Goal: Transaction & Acquisition: Purchase product/service

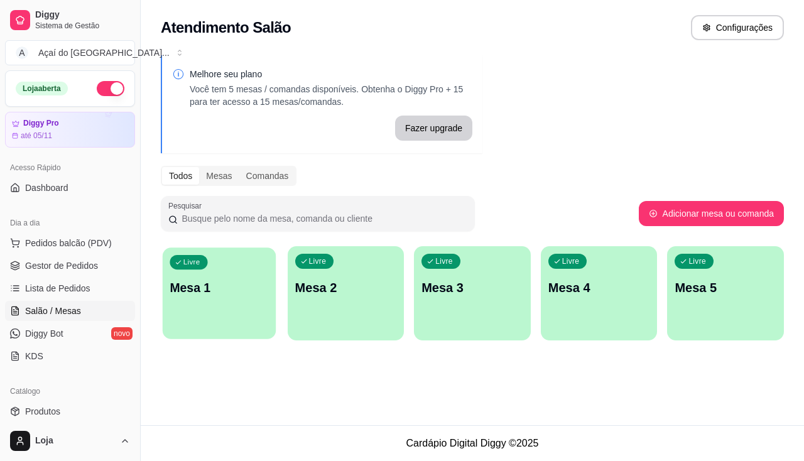
click at [235, 288] on p "Mesa 1" at bounding box center [219, 287] width 99 height 17
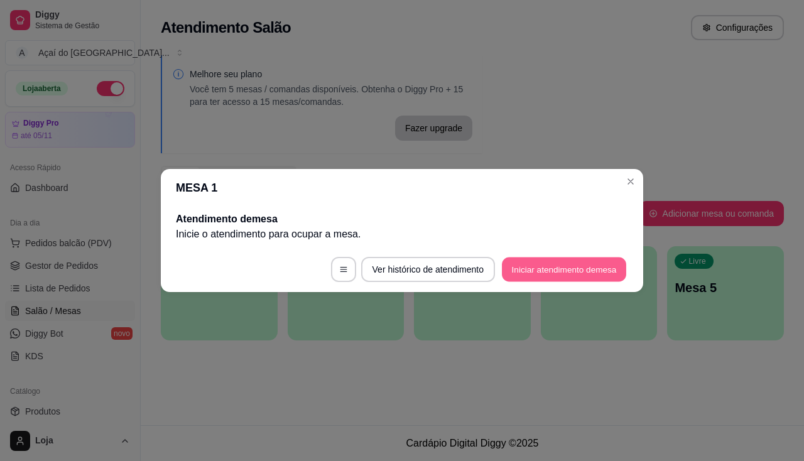
click at [537, 262] on button "Iniciar atendimento de mesa" at bounding box center [564, 269] width 124 height 24
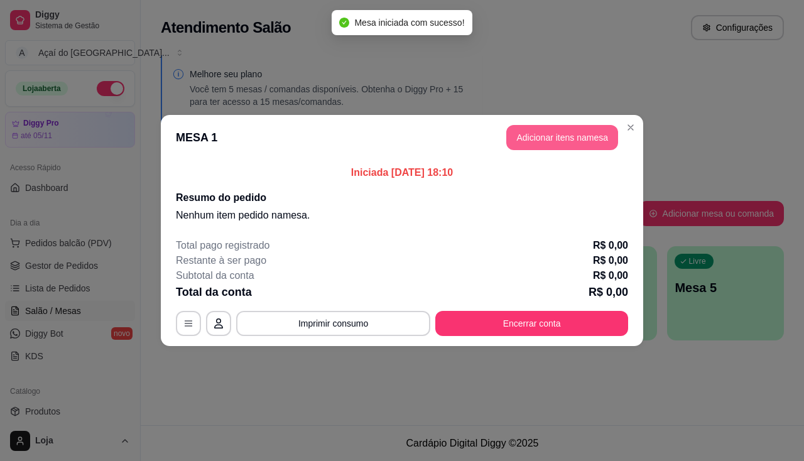
click at [576, 143] on button "Adicionar itens na mesa" at bounding box center [562, 137] width 112 height 25
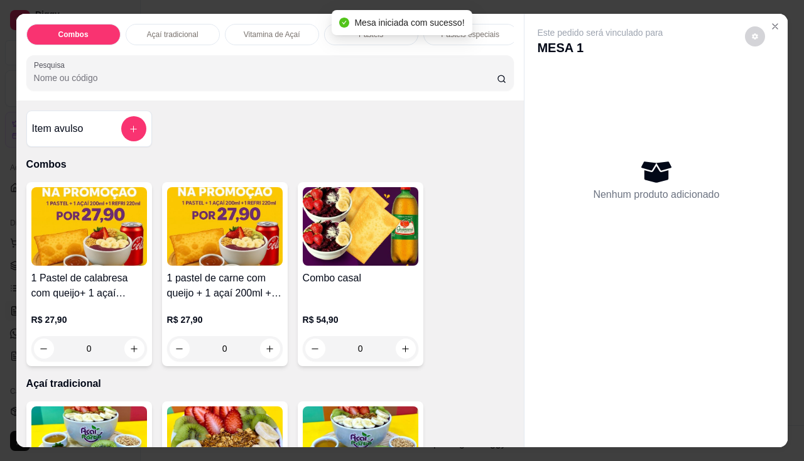
scroll to position [251, 0]
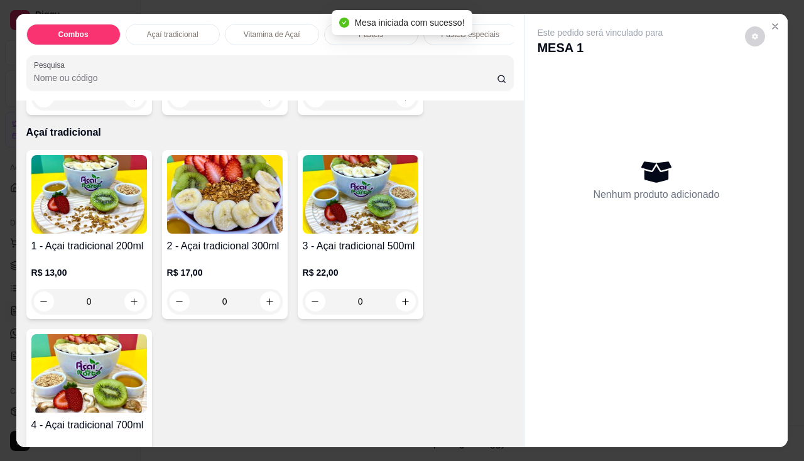
click at [121, 279] on p "R$ 13,00" at bounding box center [89, 272] width 116 height 13
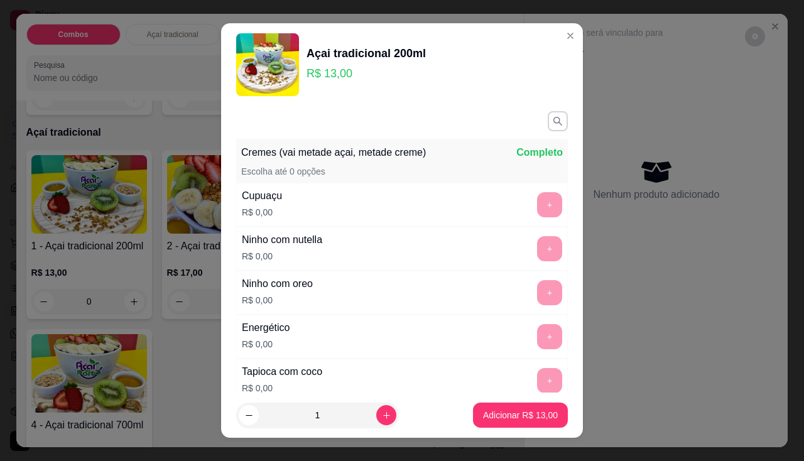
scroll to position [188, 0]
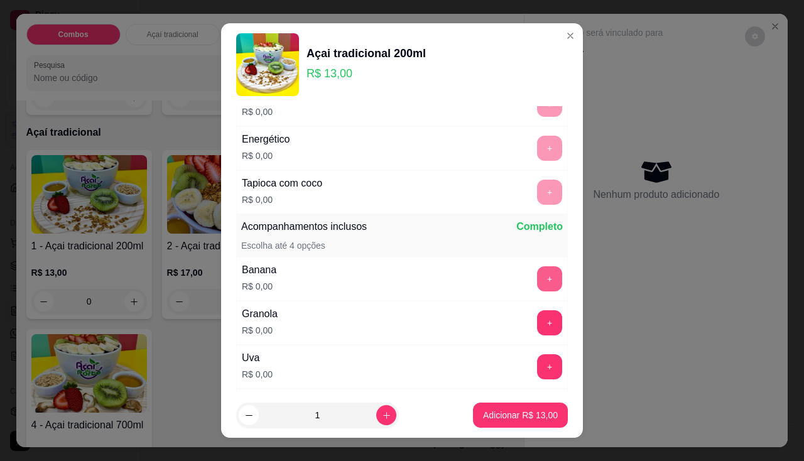
click at [537, 289] on button "+" at bounding box center [549, 278] width 25 height 25
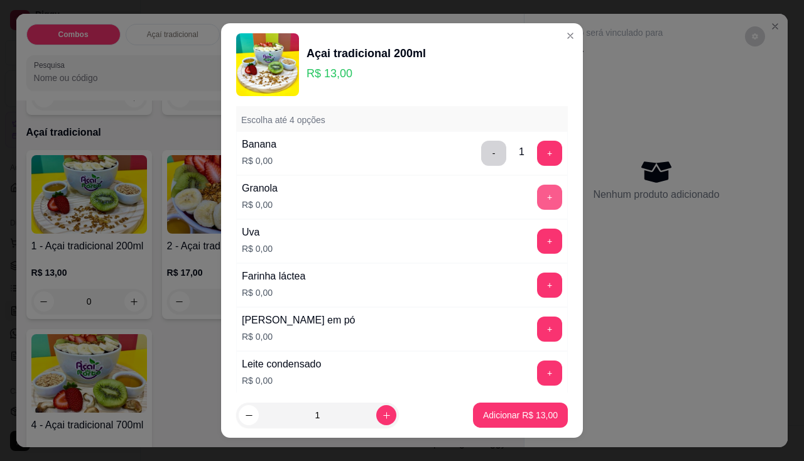
click at [537, 200] on button "+" at bounding box center [549, 197] width 25 height 25
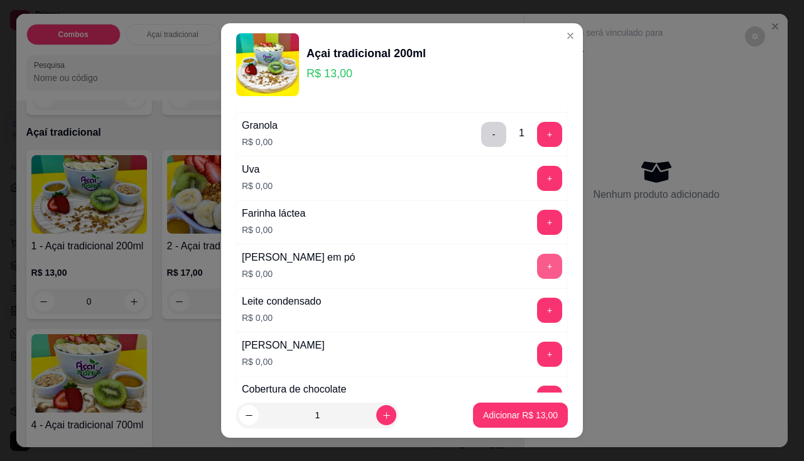
click at [537, 263] on button "+" at bounding box center [549, 266] width 25 height 25
click at [537, 306] on button "+" at bounding box center [549, 310] width 25 height 25
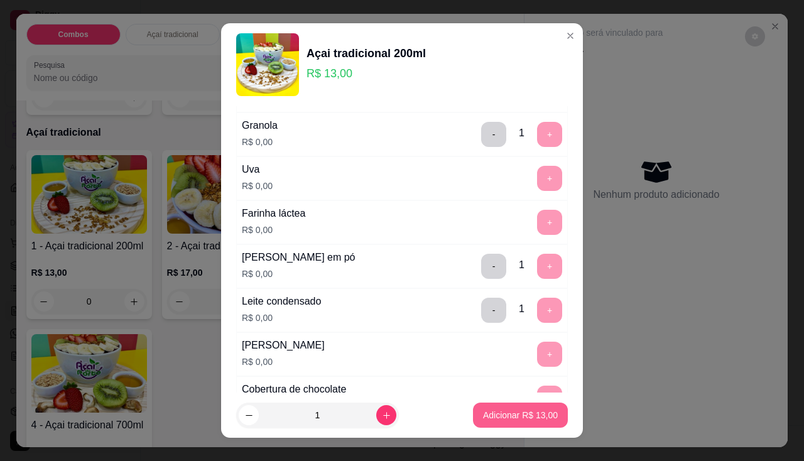
click at [510, 415] on p "Adicionar R$ 13,00" at bounding box center [520, 415] width 75 height 13
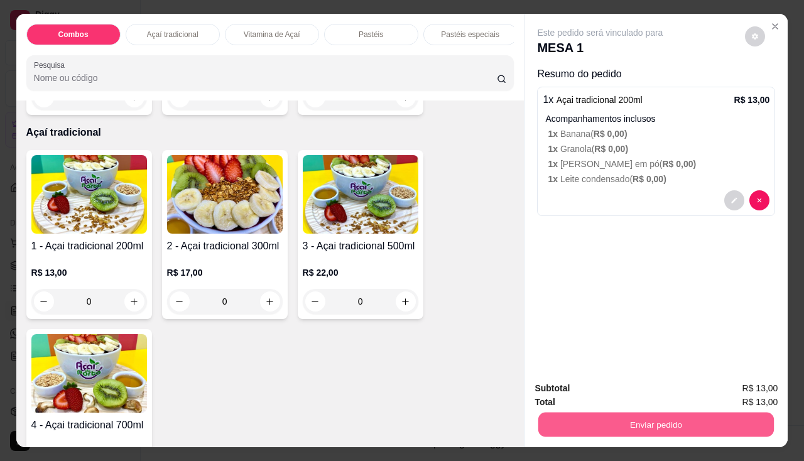
click at [586, 414] on button "Enviar pedido" at bounding box center [655, 424] width 235 height 24
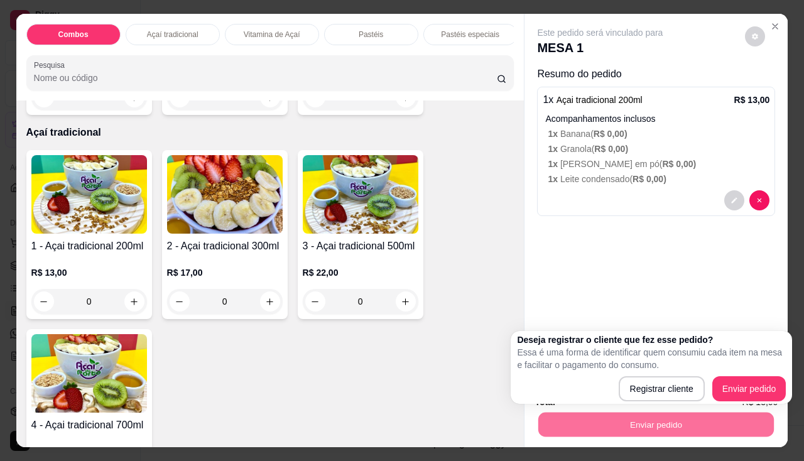
click at [709, 387] on div "Registrar cliente Enviar pedido" at bounding box center [651, 388] width 269 height 25
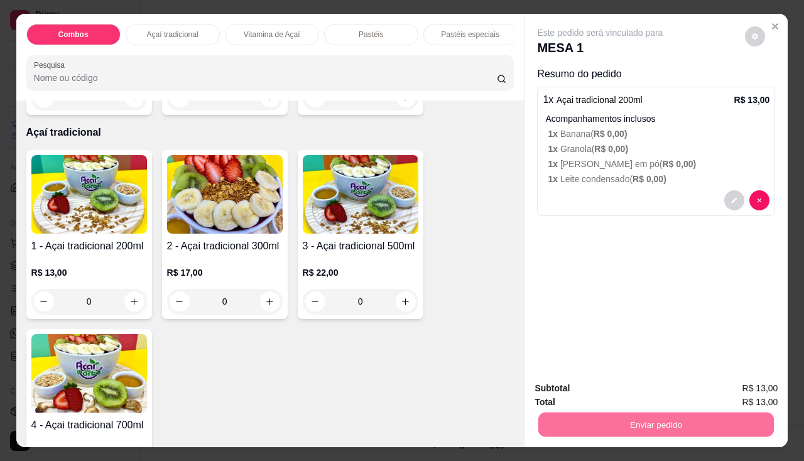
click at [727, 392] on button "Enviar pedido" at bounding box center [744, 389] width 71 height 24
